Goal: Transaction & Acquisition: Purchase product/service

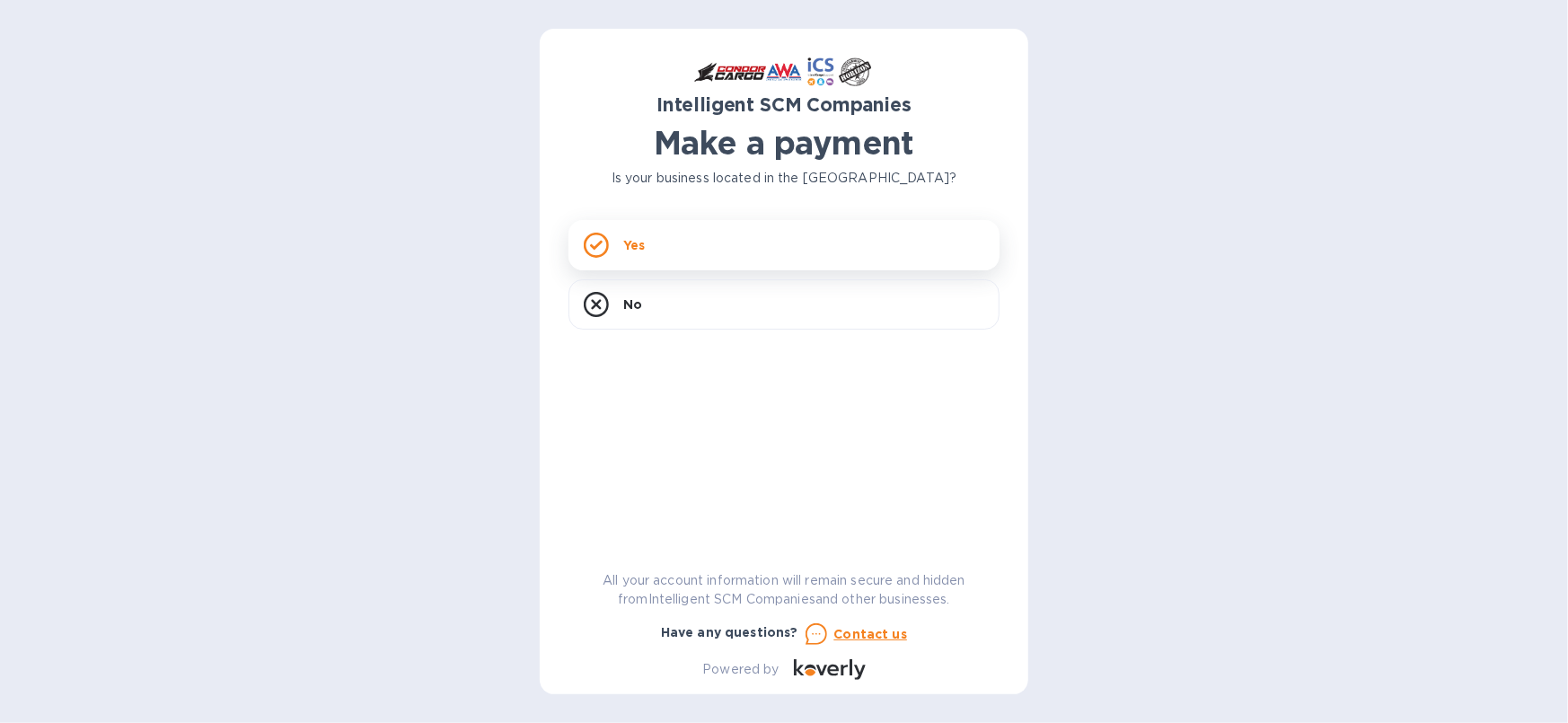
click at [638, 240] on p "Yes" at bounding box center [634, 246] width 22 height 18
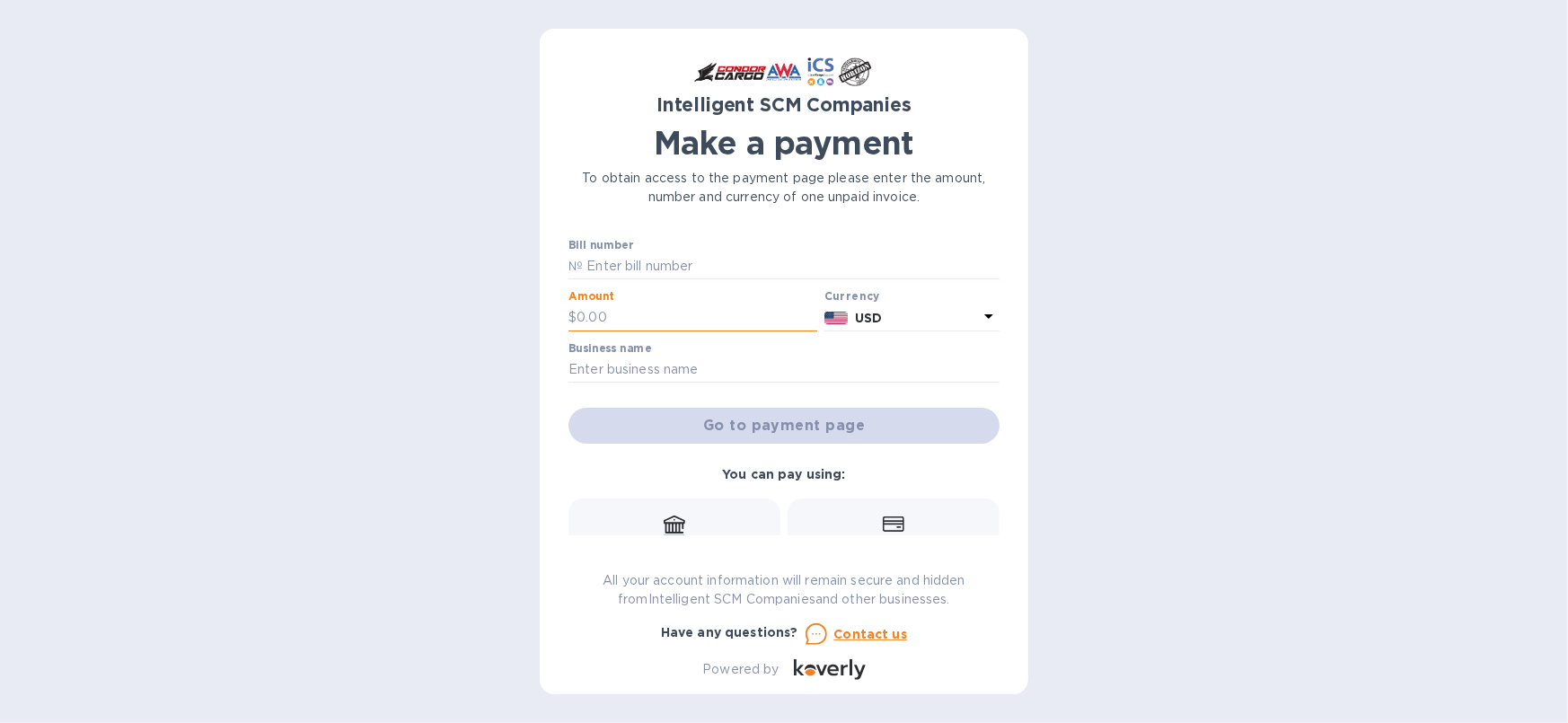
click at [593, 322] on input "text" at bounding box center [697, 318] width 241 height 27
click at [705, 263] on input "text" at bounding box center [791, 267] width 417 height 27
type input "SO0499366"
click at [636, 325] on input "text" at bounding box center [697, 318] width 241 height 27
type input "4,450.80"
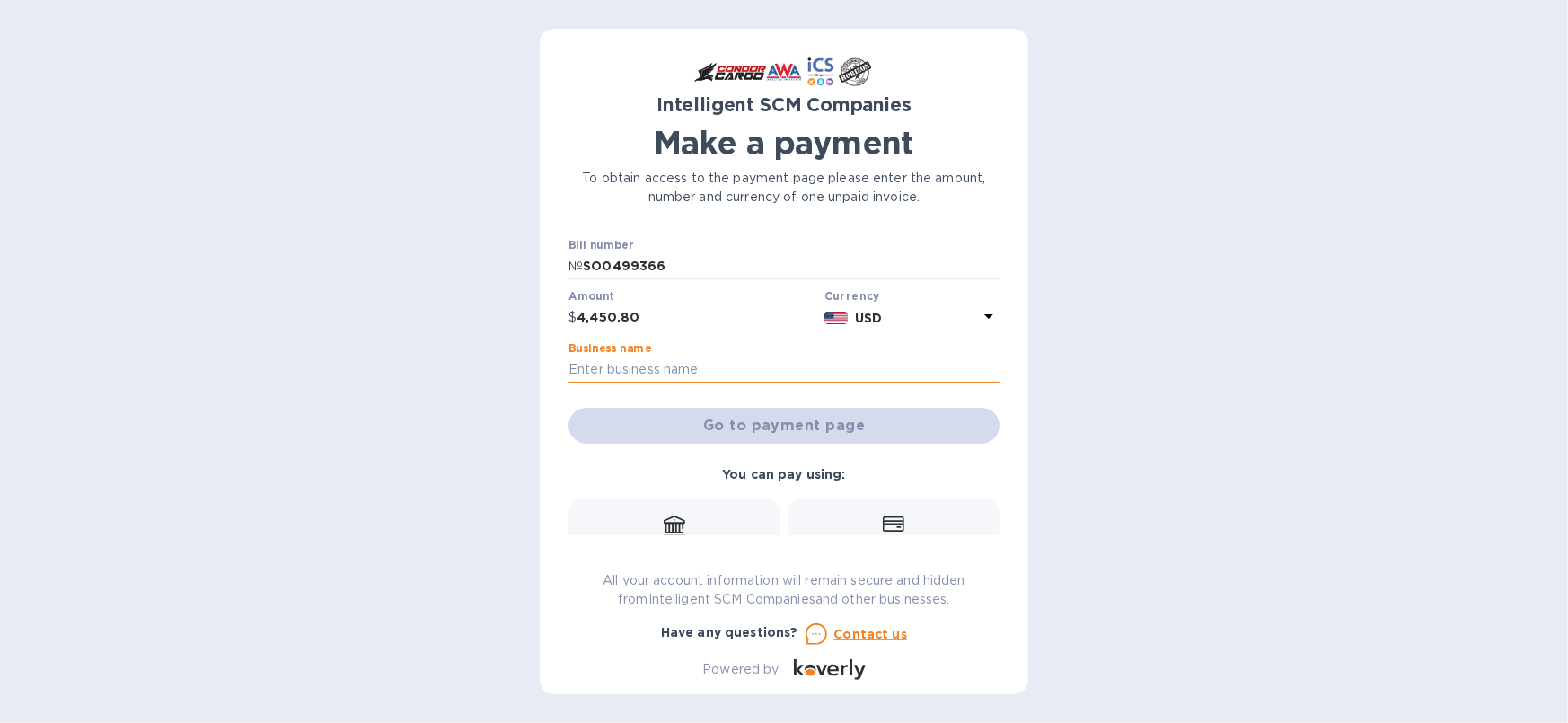
click at [592, 368] on input "text" at bounding box center [784, 371] width 431 height 27
type input "International Fleet Sales"
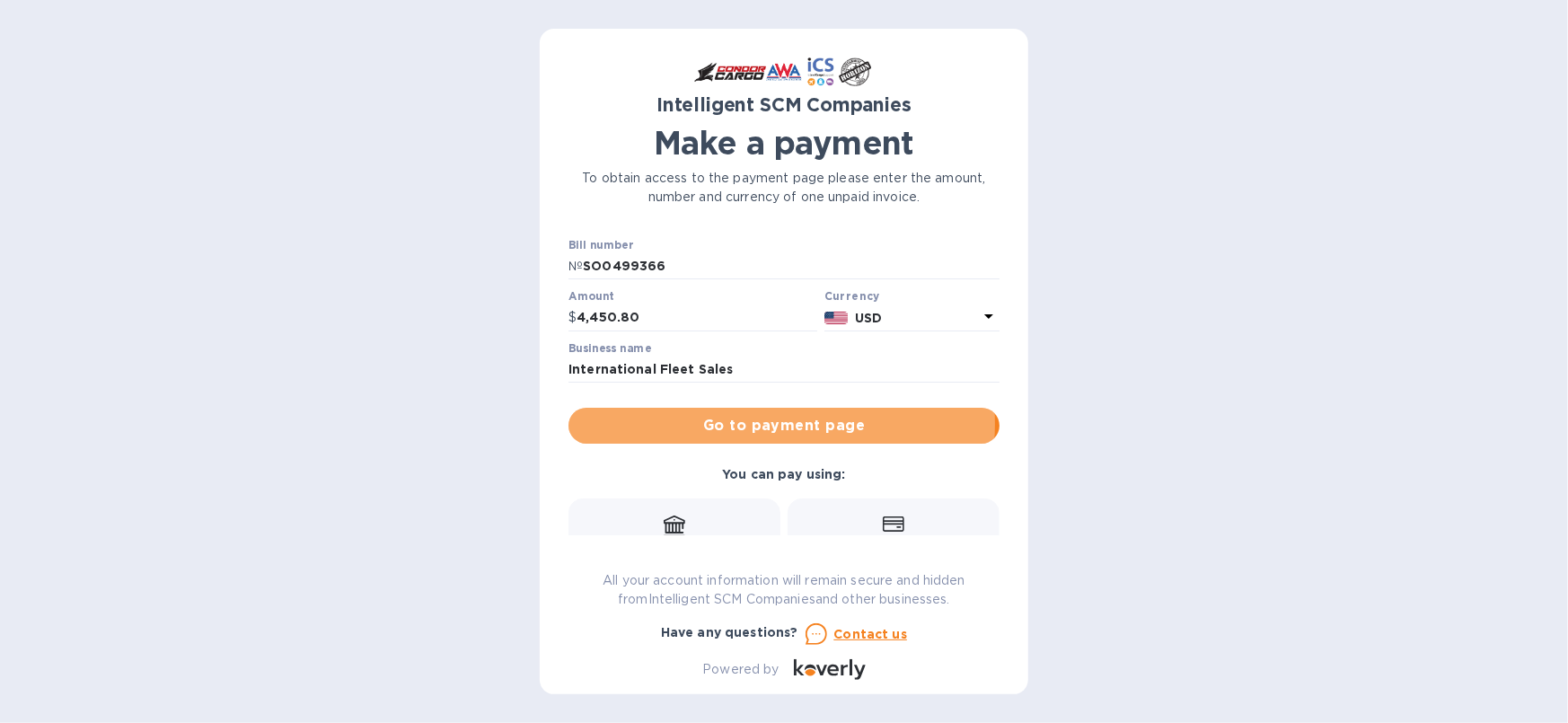
click at [771, 425] on span "Go to payment page" at bounding box center [784, 426] width 402 height 22
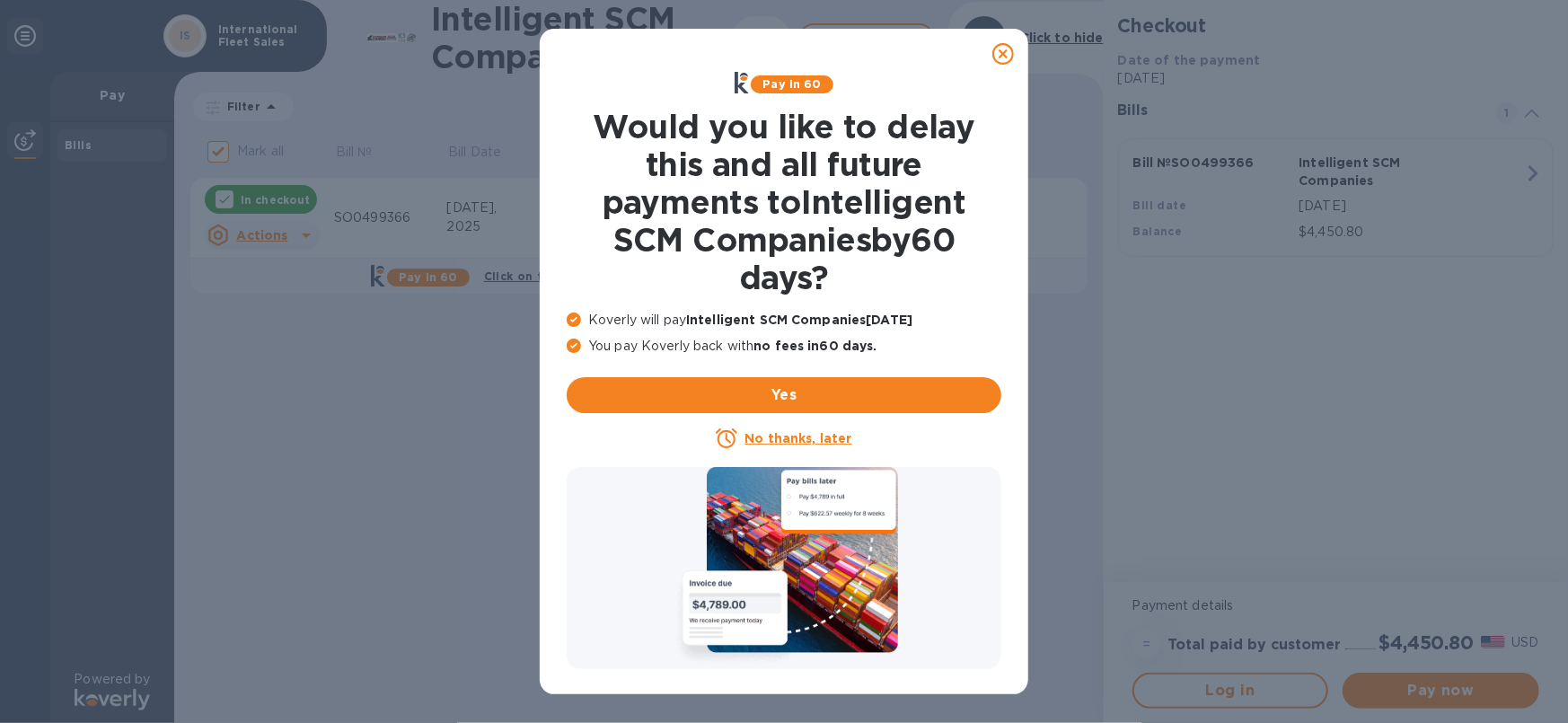
click at [790, 434] on u "No thanks, later" at bounding box center [797, 438] width 107 height 15
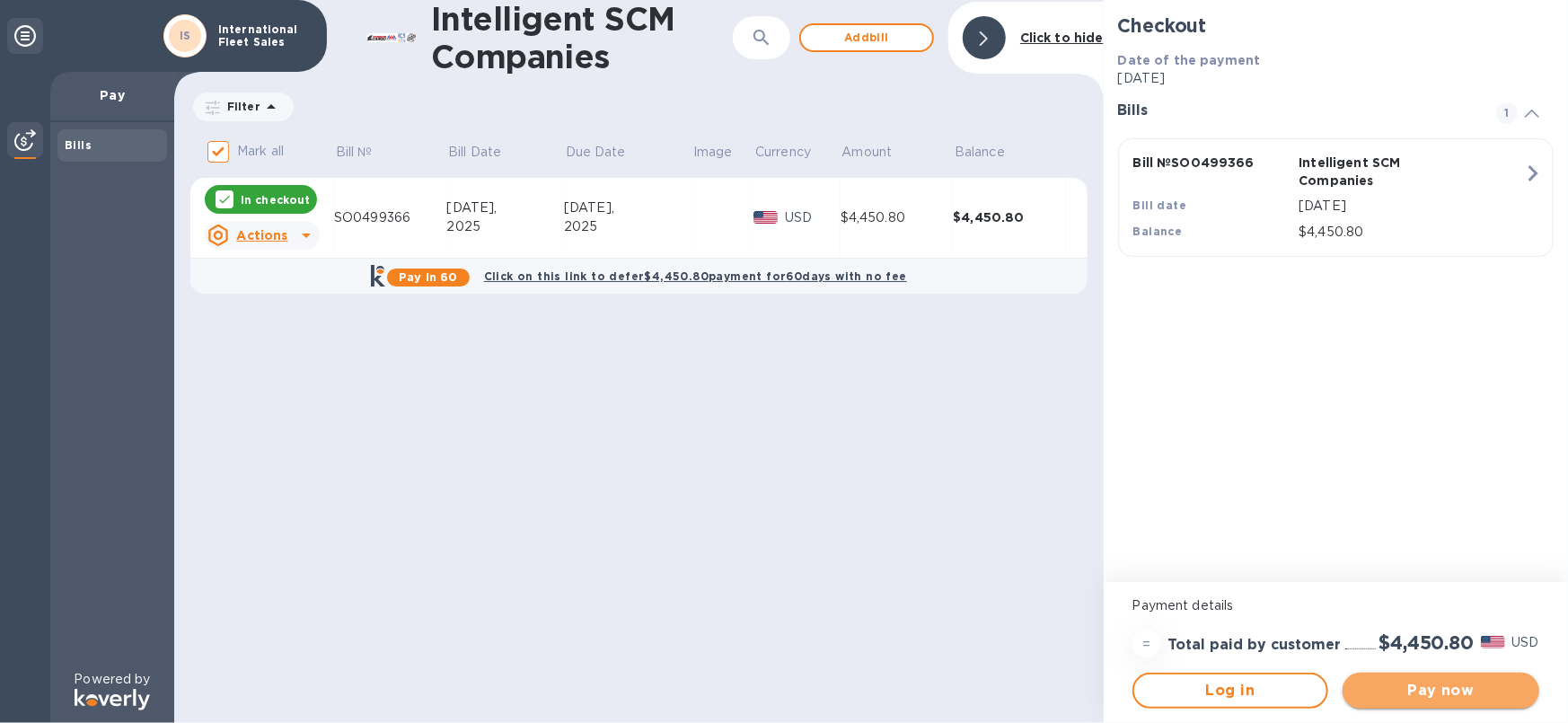
click at [1430, 687] on span "Pay now" at bounding box center [1442, 691] width 168 height 22
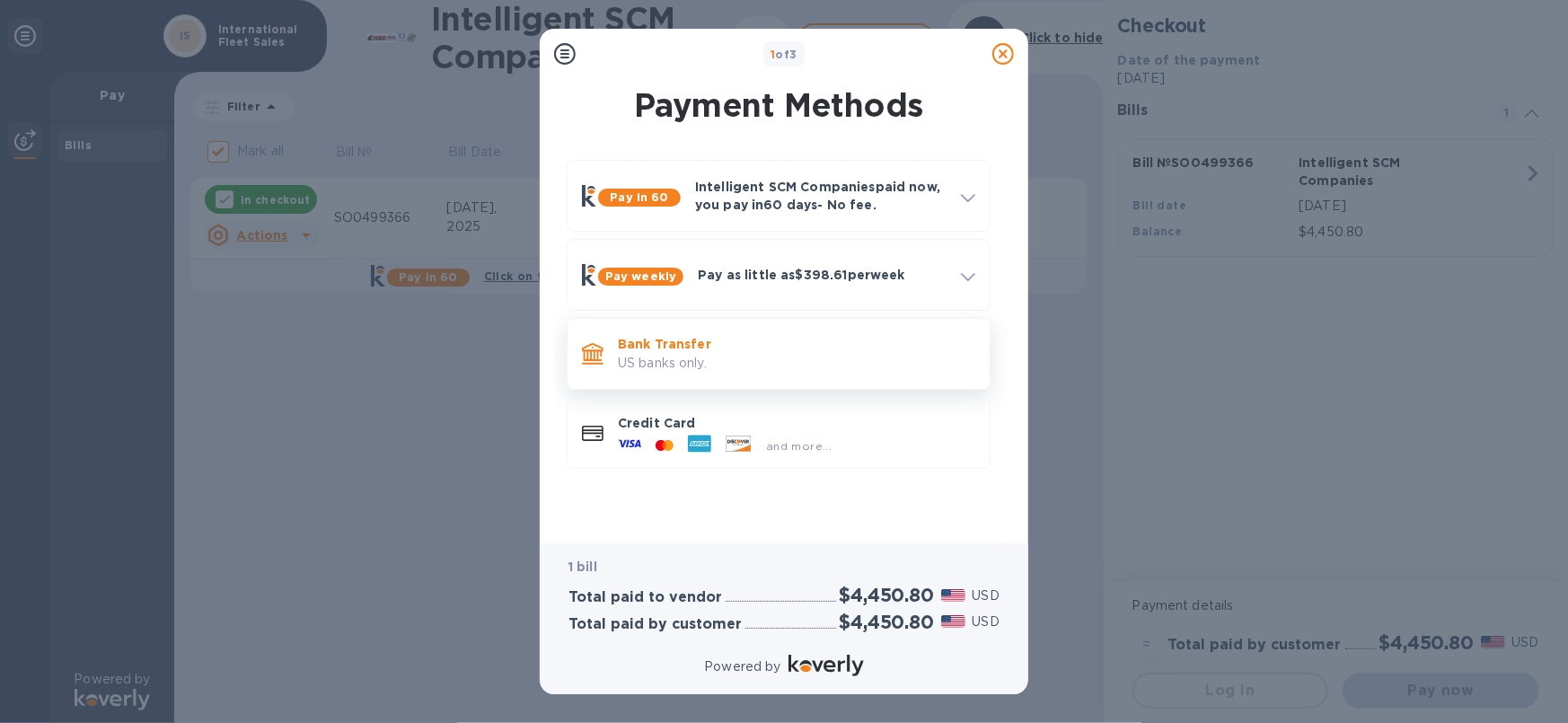
click at [642, 344] on p "Bank Transfer" at bounding box center [796, 344] width 357 height 18
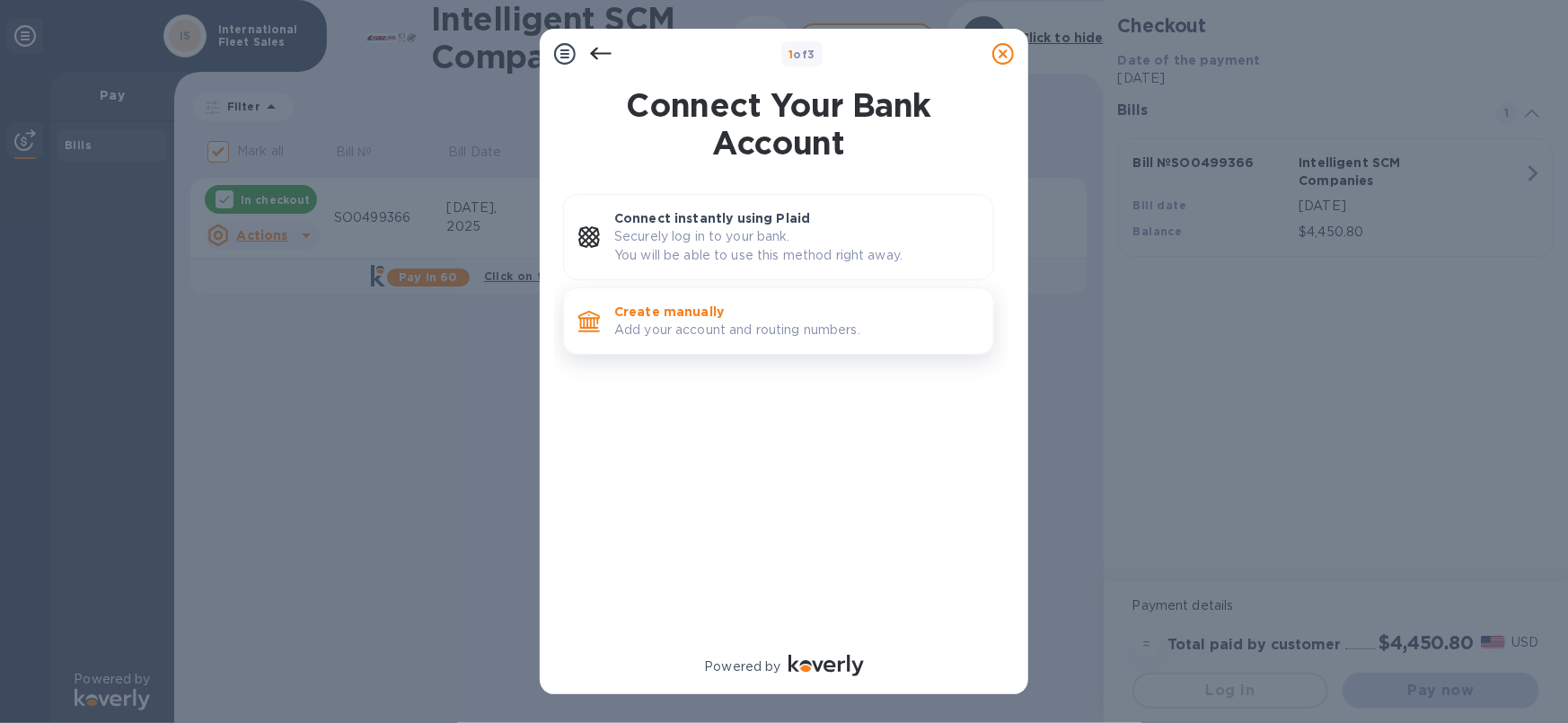
click at [649, 312] on p "Create manually" at bounding box center [796, 311] width 365 height 18
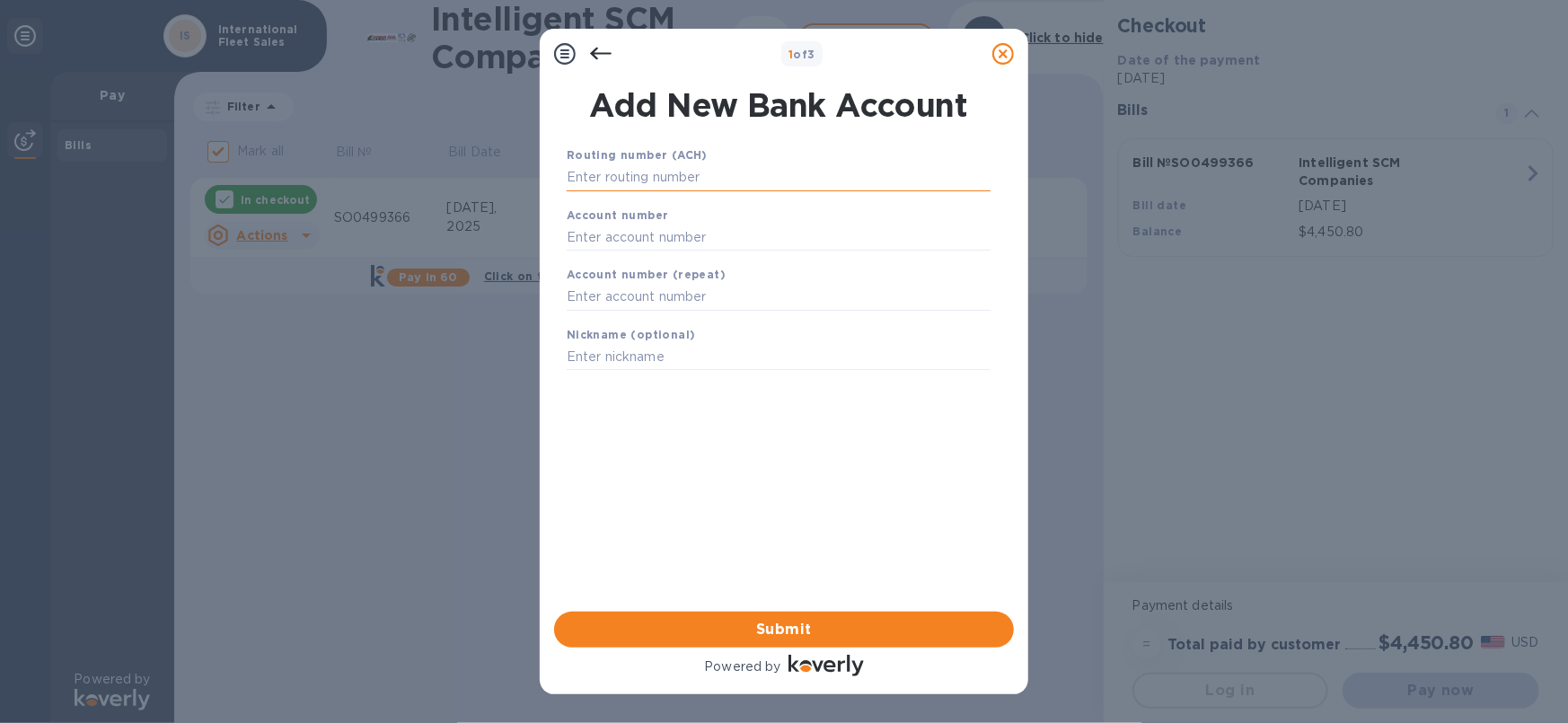
click at [735, 174] on input "text" at bounding box center [778, 178] width 424 height 27
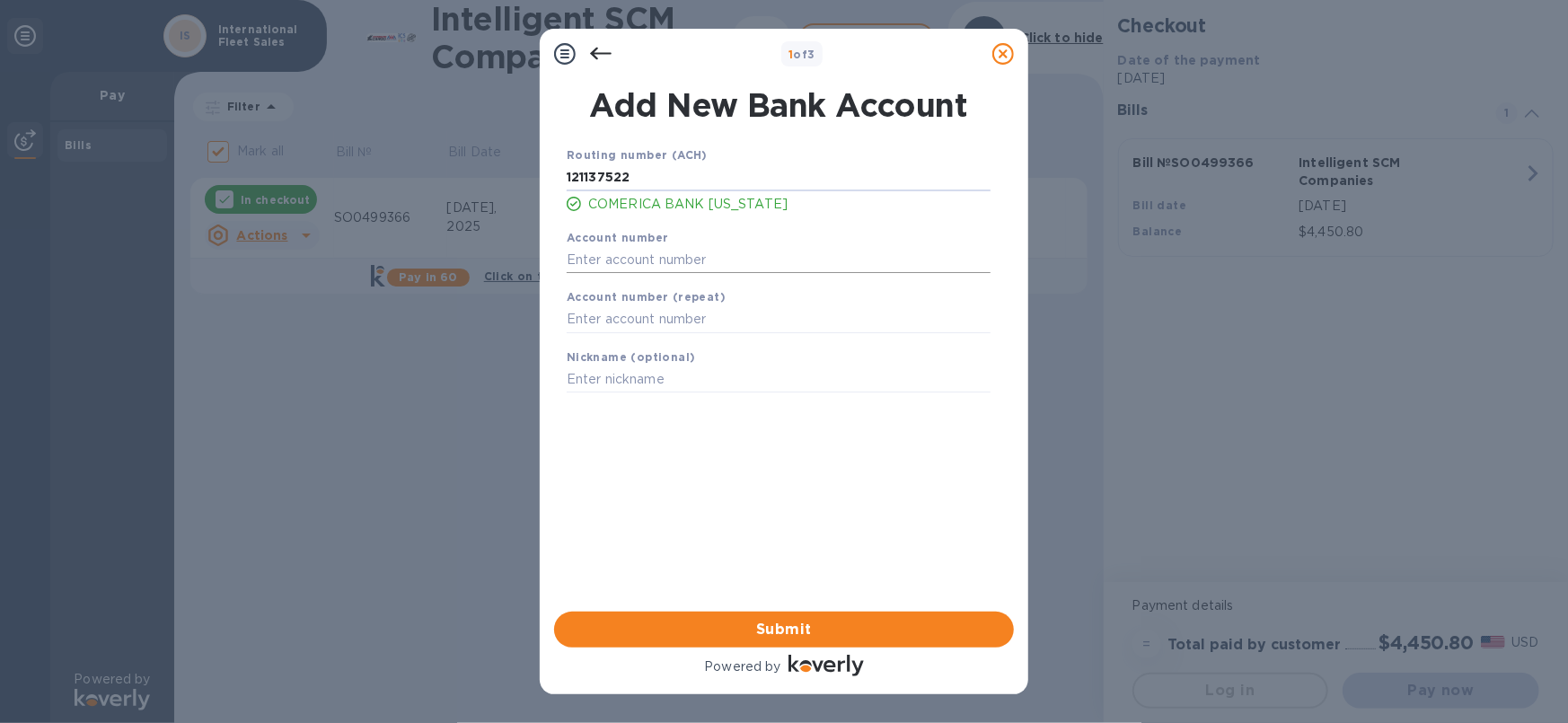
type input "121137522"
click at [578, 263] on input "text" at bounding box center [778, 260] width 424 height 27
type input "1892873009"
click at [577, 322] on input "text" at bounding box center [778, 320] width 424 height 27
type input "1892873009"
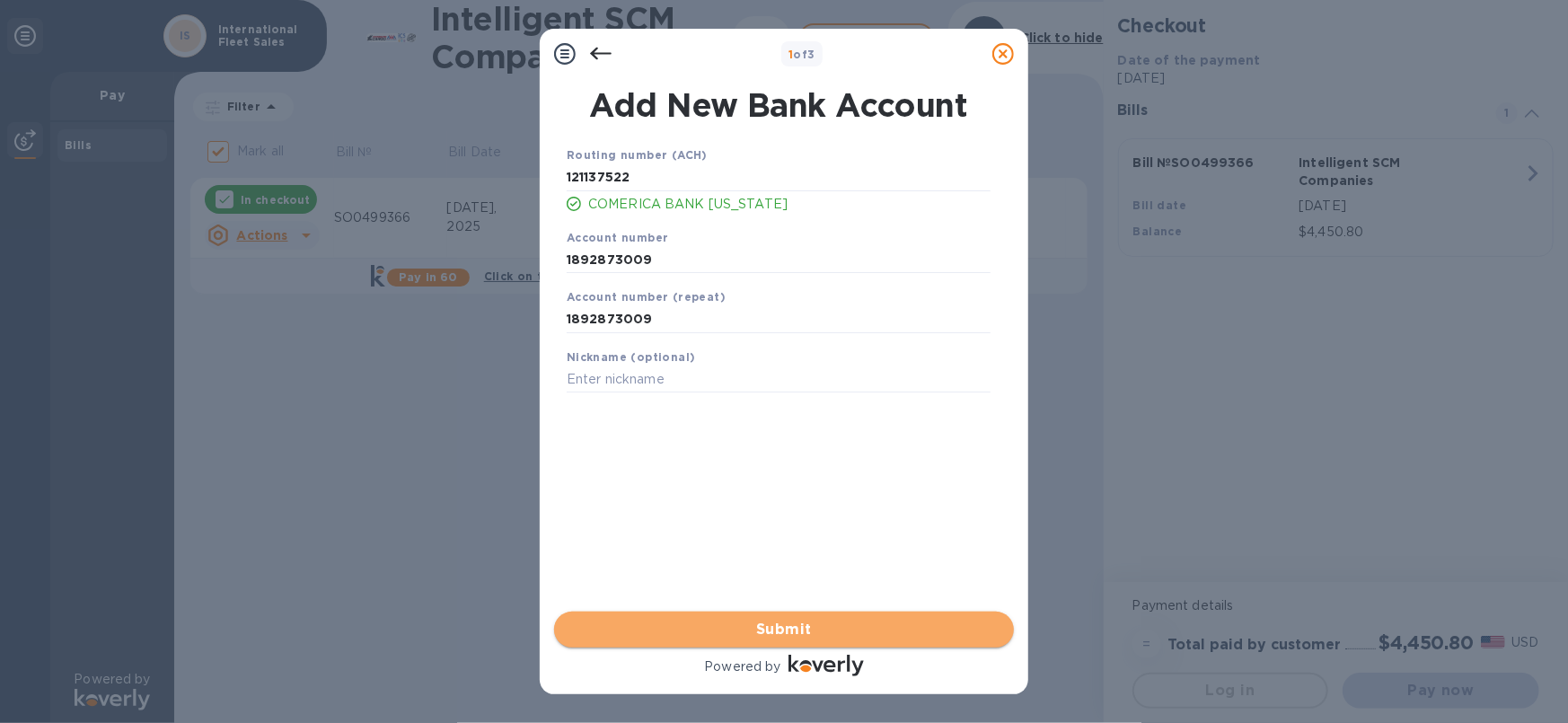
click at [798, 631] on span "Submit" at bounding box center [784, 630] width 431 height 22
